Goal: Information Seeking & Learning: Compare options

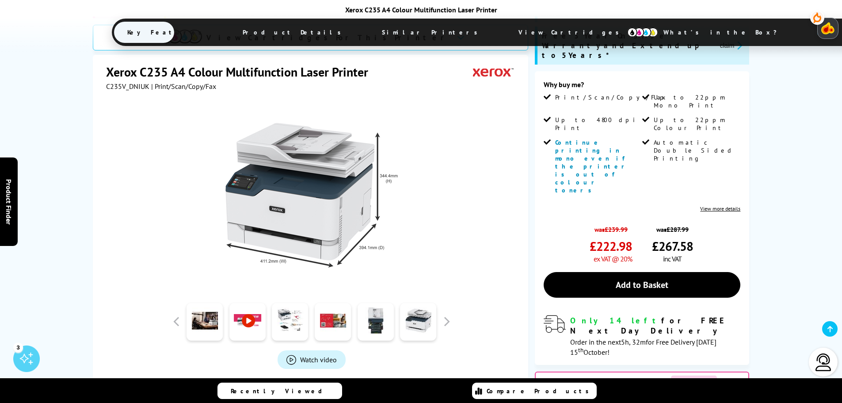
scroll to position [133, 0]
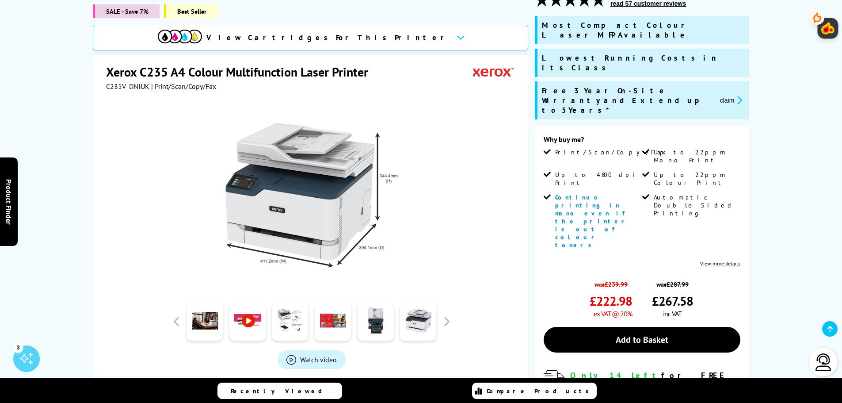
click at [457, 37] on icon at bounding box center [461, 37] width 8 height 5
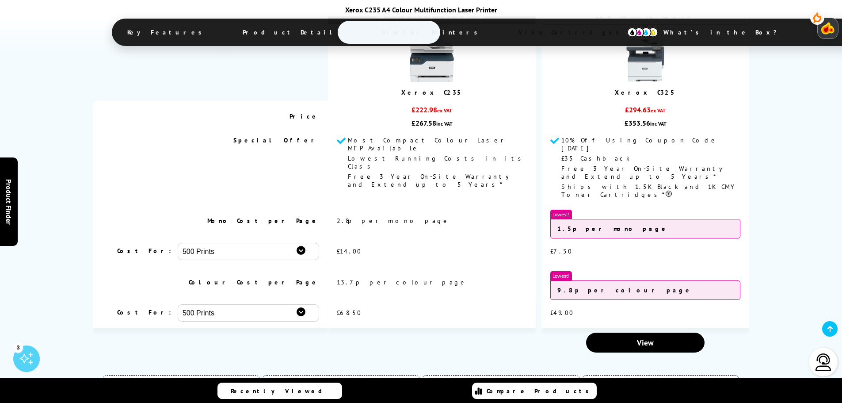
scroll to position [2900, 0]
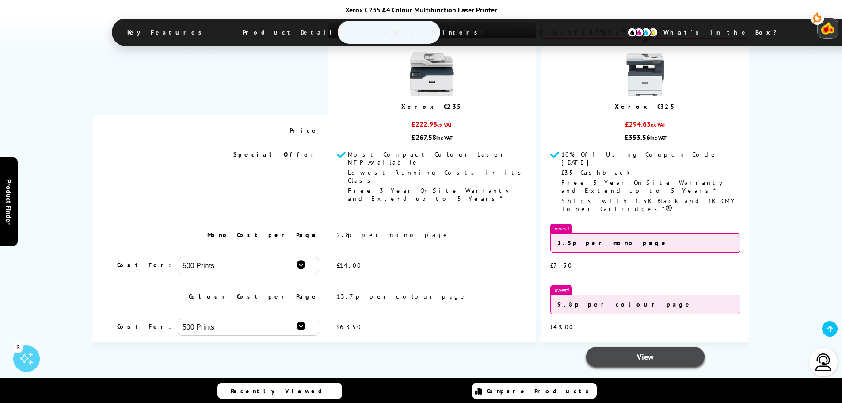
click at [647, 351] on span "View" at bounding box center [645, 356] width 17 height 10
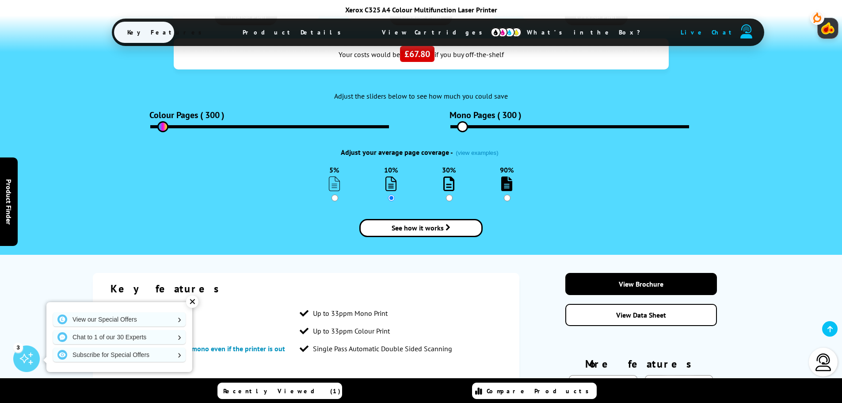
scroll to position [1326, 0]
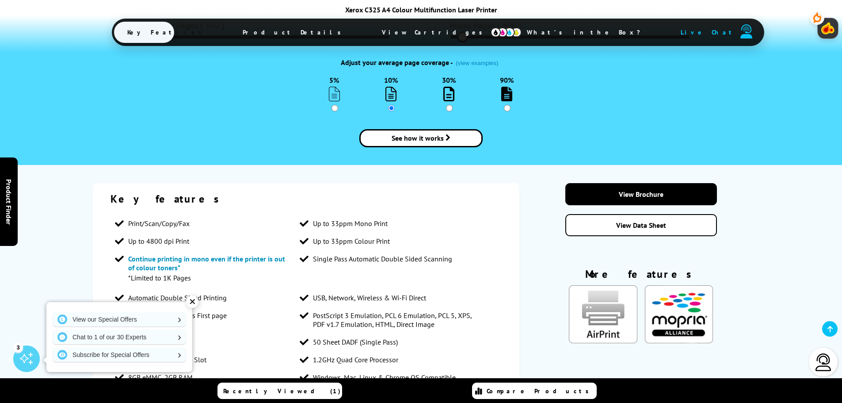
click at [195, 297] on div "✕" at bounding box center [192, 301] width 12 height 12
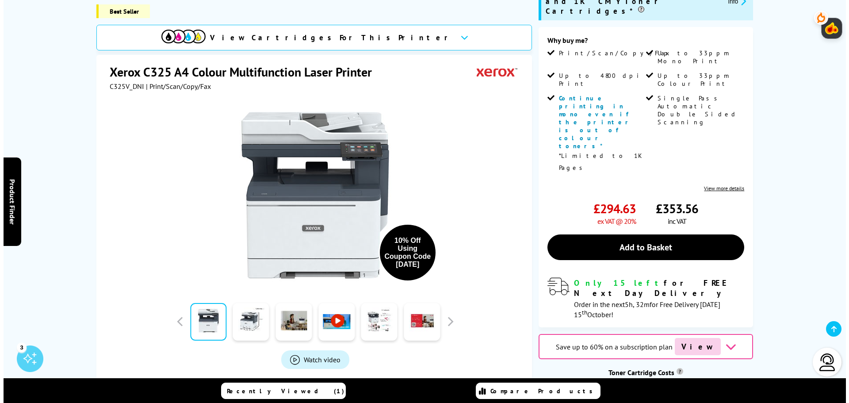
scroll to position [88, 0]
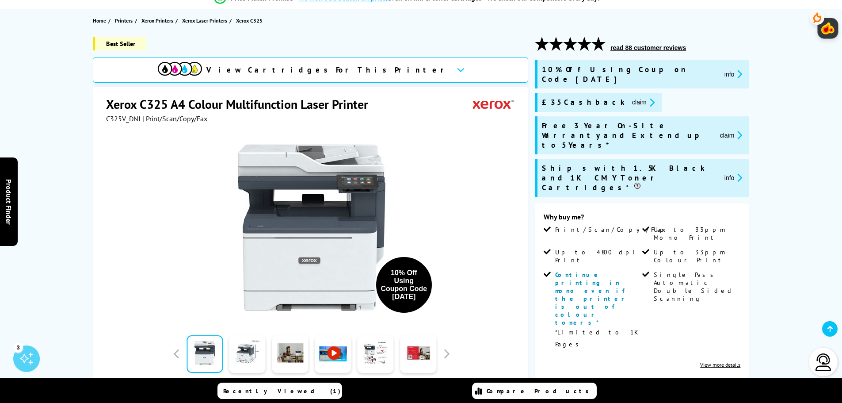
click at [629, 97] on button "claim" at bounding box center [643, 102] width 28 height 10
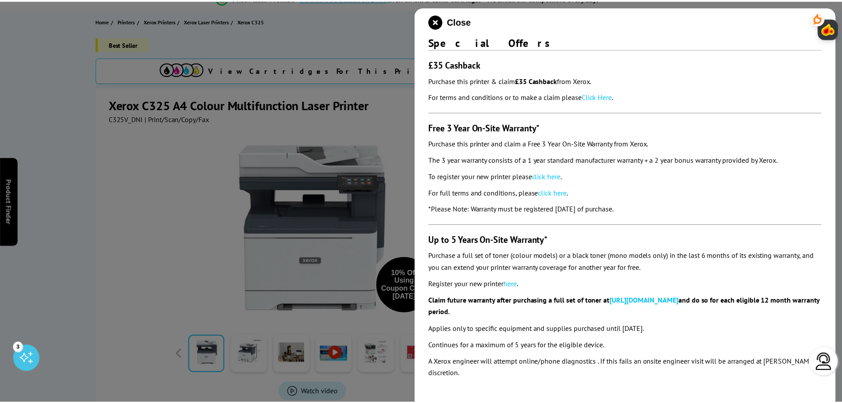
scroll to position [0, 0]
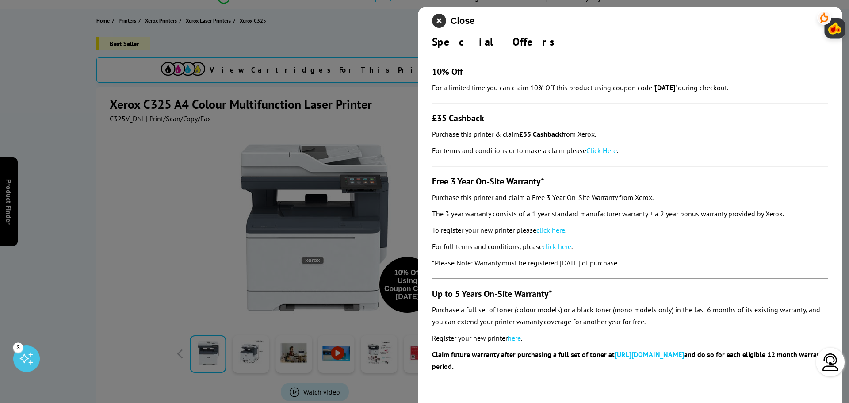
click at [436, 22] on icon "close modal" at bounding box center [439, 21] width 14 height 14
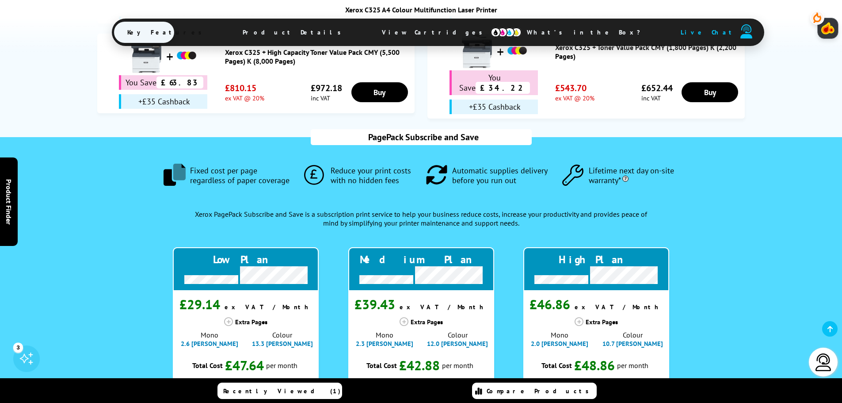
scroll to position [840, 0]
